Goal: Transaction & Acquisition: Purchase product/service

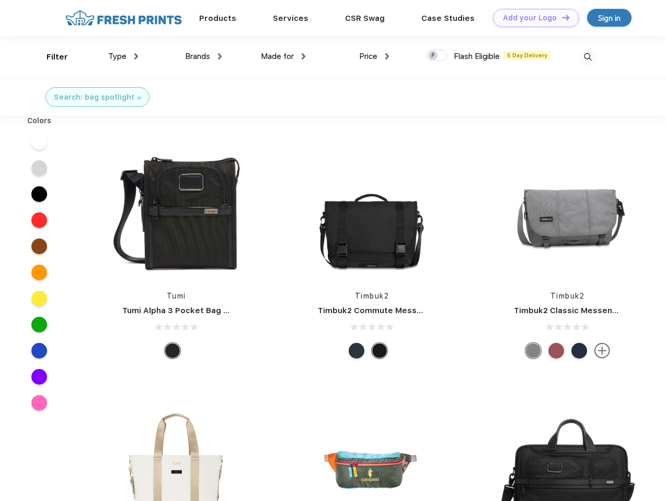
click at [532, 18] on link "Add your Logo Design Tool" at bounding box center [536, 18] width 86 height 18
click at [0, 0] on div "Design Tool" at bounding box center [0, 0] width 0 height 0
click at [561, 17] on link "Add your Logo Design Tool" at bounding box center [536, 18] width 86 height 18
click at [50, 57] on div "Filter" at bounding box center [56, 57] width 21 height 12
click at [123, 56] on span "Type" at bounding box center [117, 56] width 18 height 9
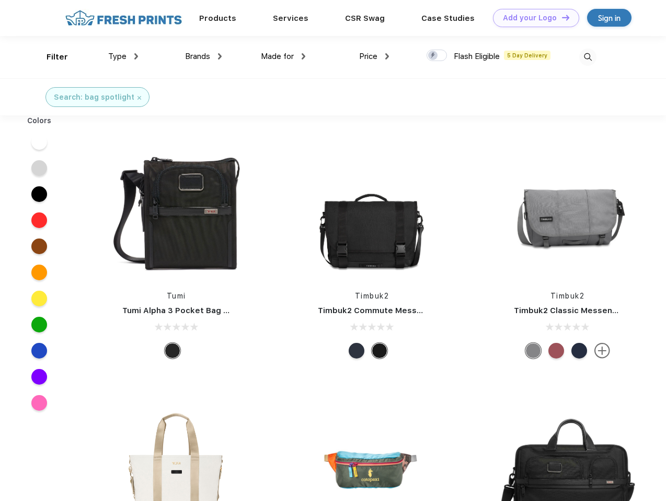
click at [203, 56] on span "Brands" at bounding box center [197, 56] width 25 height 9
click at [283, 56] on span "Made for" at bounding box center [277, 56] width 33 height 9
click at [374, 56] on span "Price" at bounding box center [368, 56] width 18 height 9
click at [437, 56] on div at bounding box center [436, 55] width 20 height 11
click at [433, 56] on input "checkbox" at bounding box center [429, 52] width 7 height 7
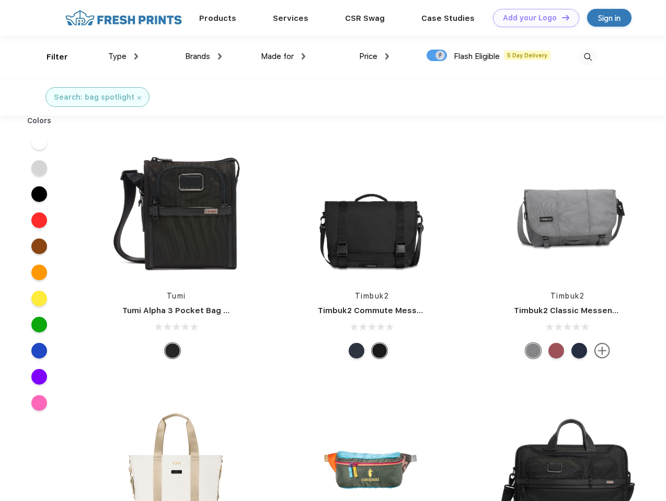
click at [587, 57] on img at bounding box center [587, 57] width 17 height 17
